Goal: Find specific page/section: Find specific page/section

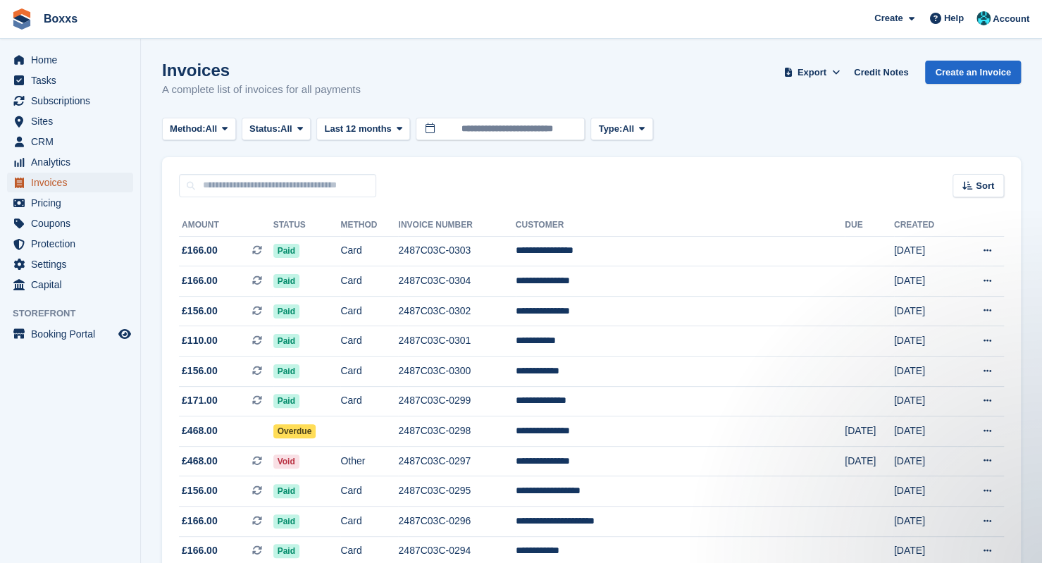
click at [44, 190] on span "Invoices" at bounding box center [73, 183] width 85 height 20
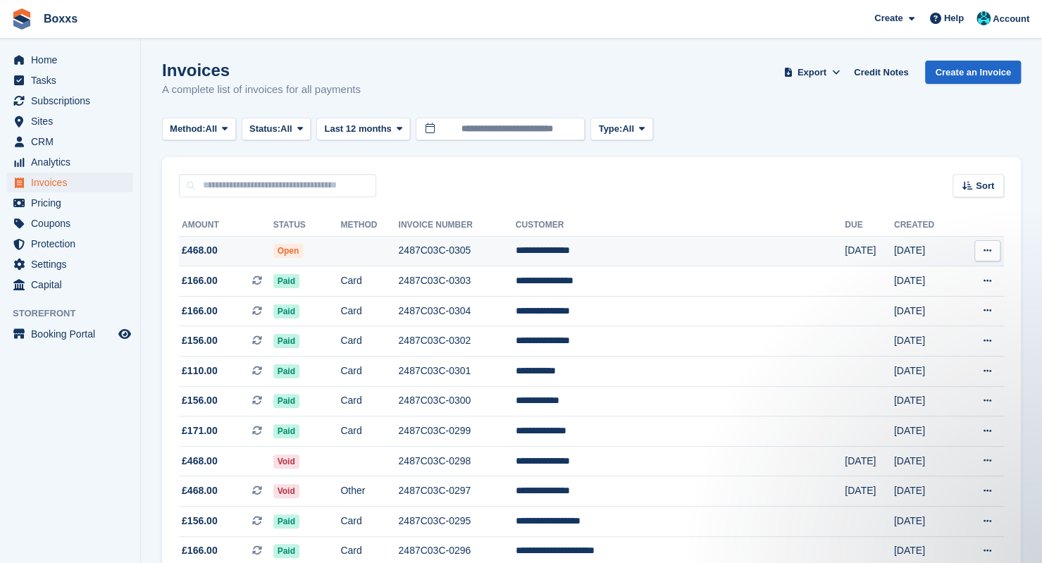
click at [515, 251] on td "2487C03C-0305" at bounding box center [456, 251] width 117 height 30
